Goal: Navigation & Orientation: Find specific page/section

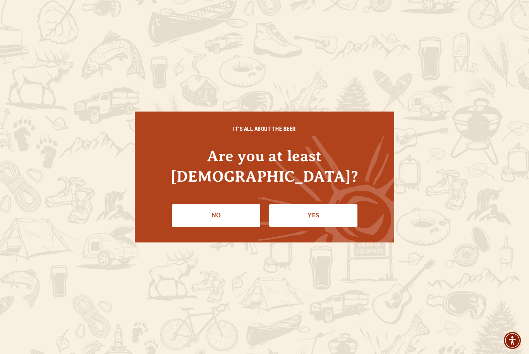
click at [329, 204] on link "Yes" at bounding box center [313, 215] width 88 height 22
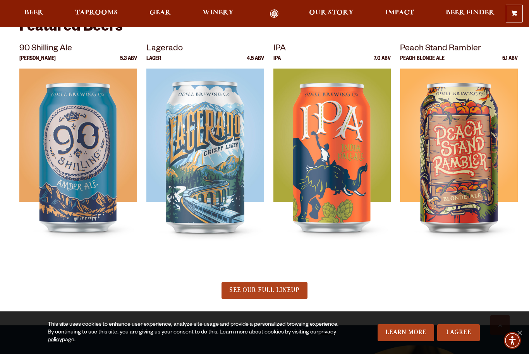
scroll to position [288, 0]
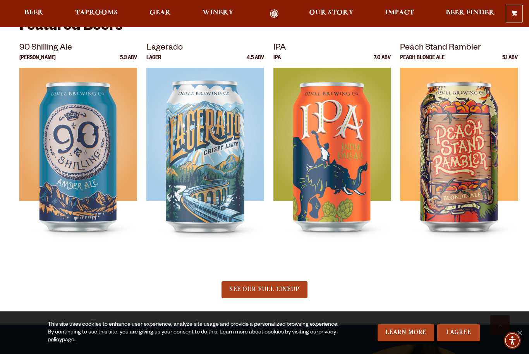
click at [491, 144] on img at bounding box center [459, 165] width 118 height 194
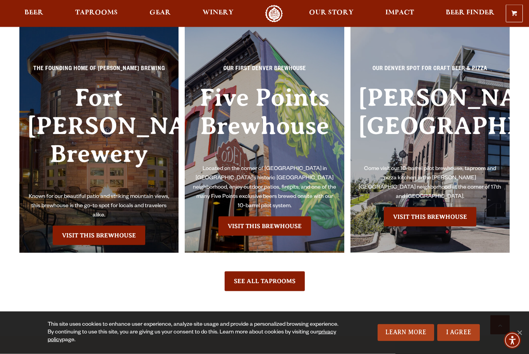
scroll to position [1692, 0]
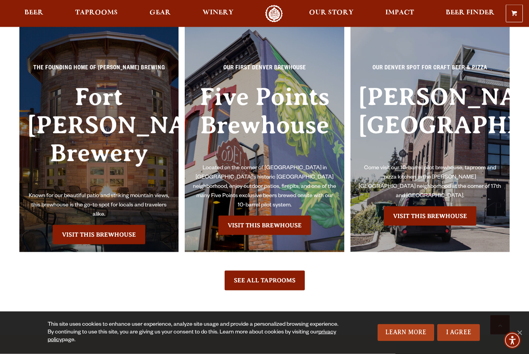
click at [125, 237] on link "Visit this Brewhouse" at bounding box center [99, 234] width 93 height 19
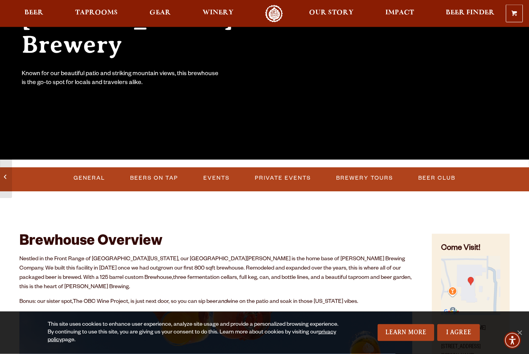
scroll to position [138, 0]
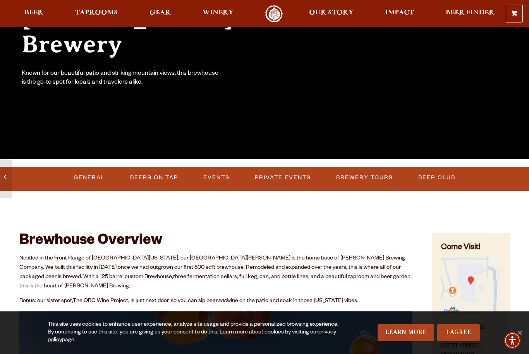
click at [96, 179] on link "General" at bounding box center [90, 178] width 38 height 18
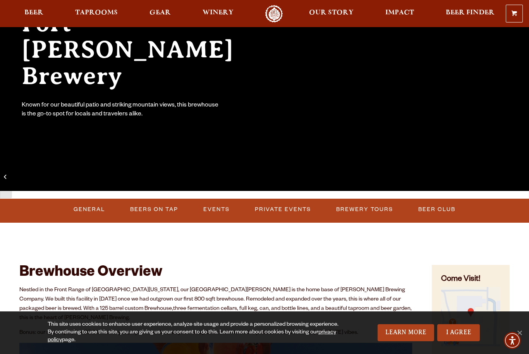
scroll to position [105, 0]
